Goal: Navigation & Orientation: Find specific page/section

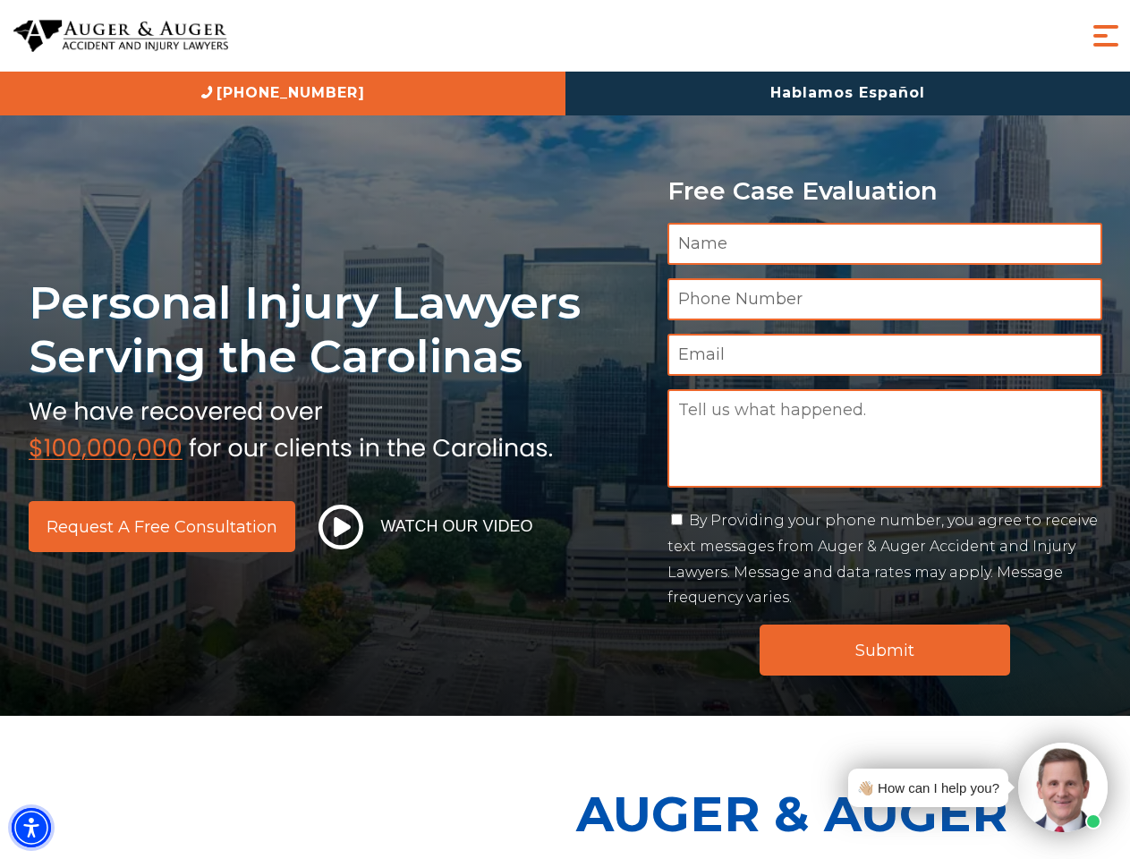
click at [31, 828] on img "Accessibility Menu" at bounding box center [31, 827] width 39 height 39
